Goal: Find specific page/section: Find specific page/section

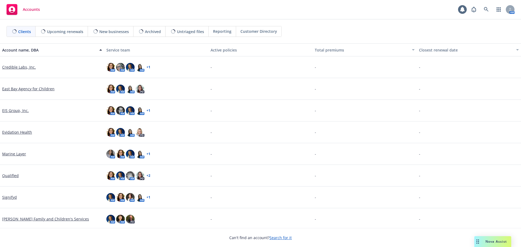
click at [480, 9] on div "AM" at bounding box center [492, 9] width 46 height 11
click at [484, 9] on link at bounding box center [486, 9] width 11 height 11
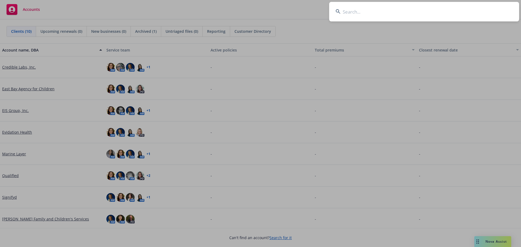
click at [353, 13] on input at bounding box center [424, 12] width 190 height 20
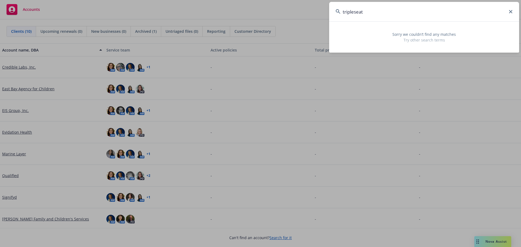
type input "tripleseat"
click at [511, 12] on icon at bounding box center [510, 11] width 3 height 3
